Goal: Find specific page/section: Find specific page/section

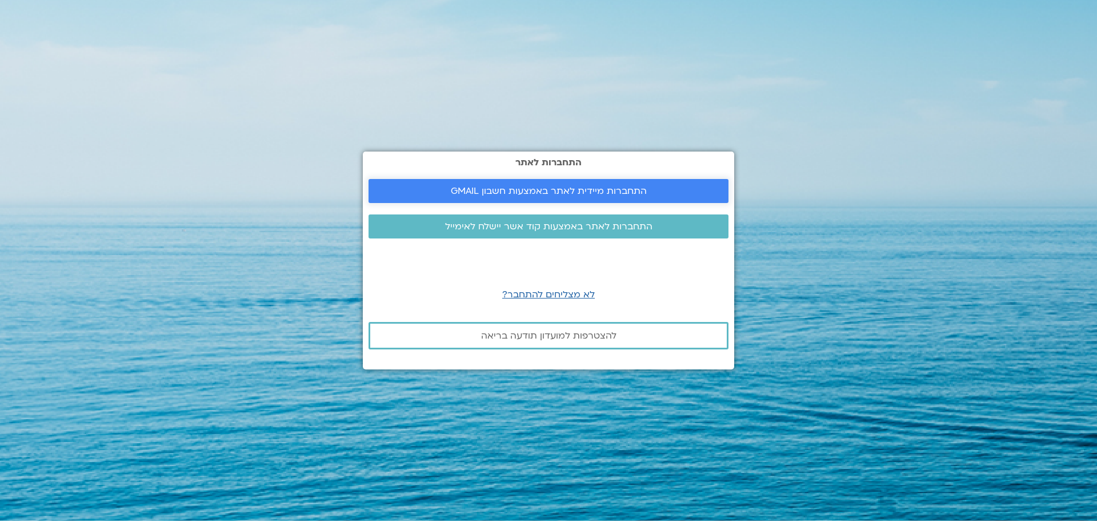
click at [677, 188] on span "התחברות מיידית לאתר באמצעות חשבון GMAIL" at bounding box center [548, 191] width 333 height 10
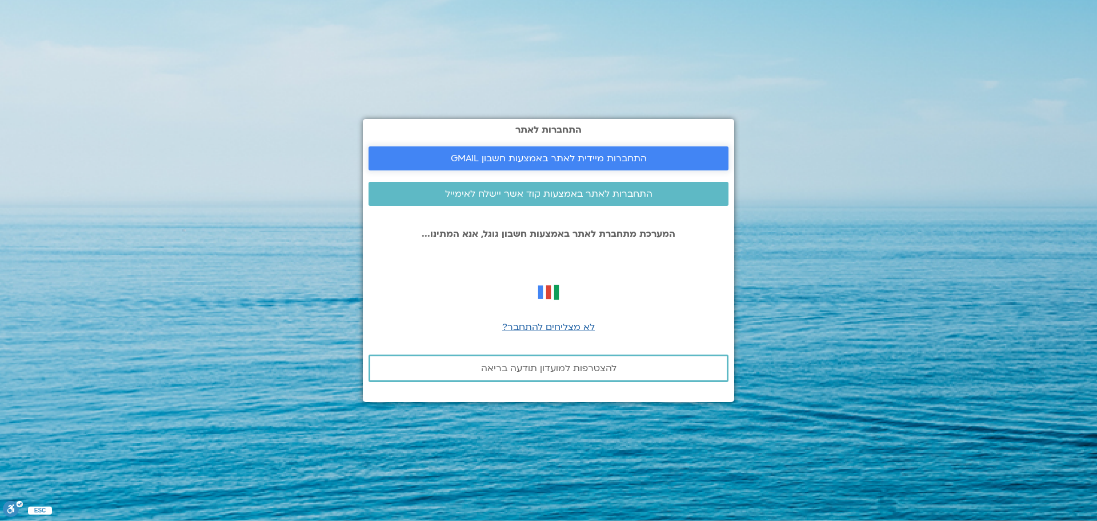
click at [642, 157] on span "התחברות מיידית לאתר באמצעות חשבון GMAIL" at bounding box center [549, 158] width 196 height 10
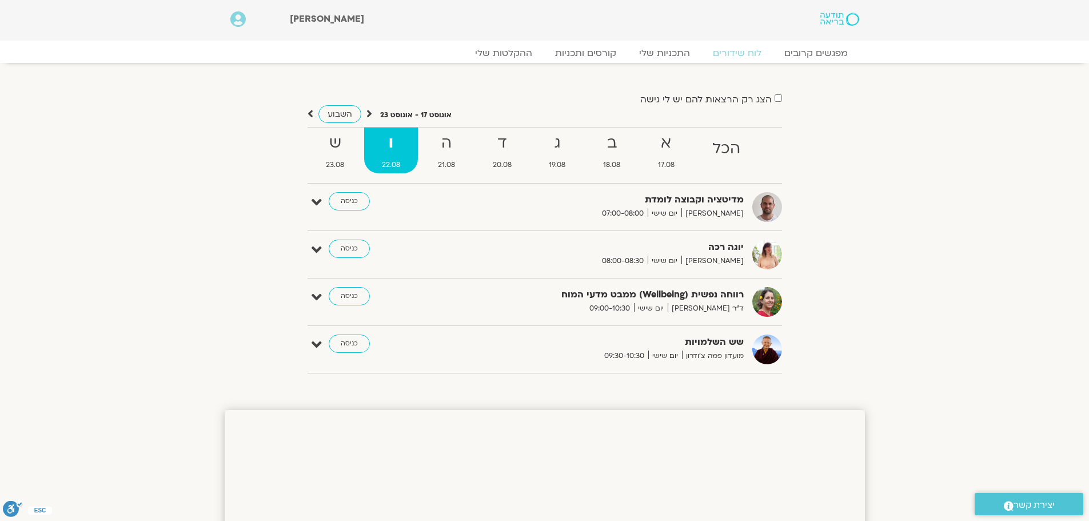
click at [120, 197] on section "הצג רק הרצאות להם יש לי גישה אוגוסט 17 - אוגוסט 23 השבוע להציג אירועים שפתוחים …" at bounding box center [544, 225] width 1089 height 325
click at [353, 199] on link "כניסה" at bounding box center [349, 201] width 41 height 18
